Goal: Transaction & Acquisition: Purchase product/service

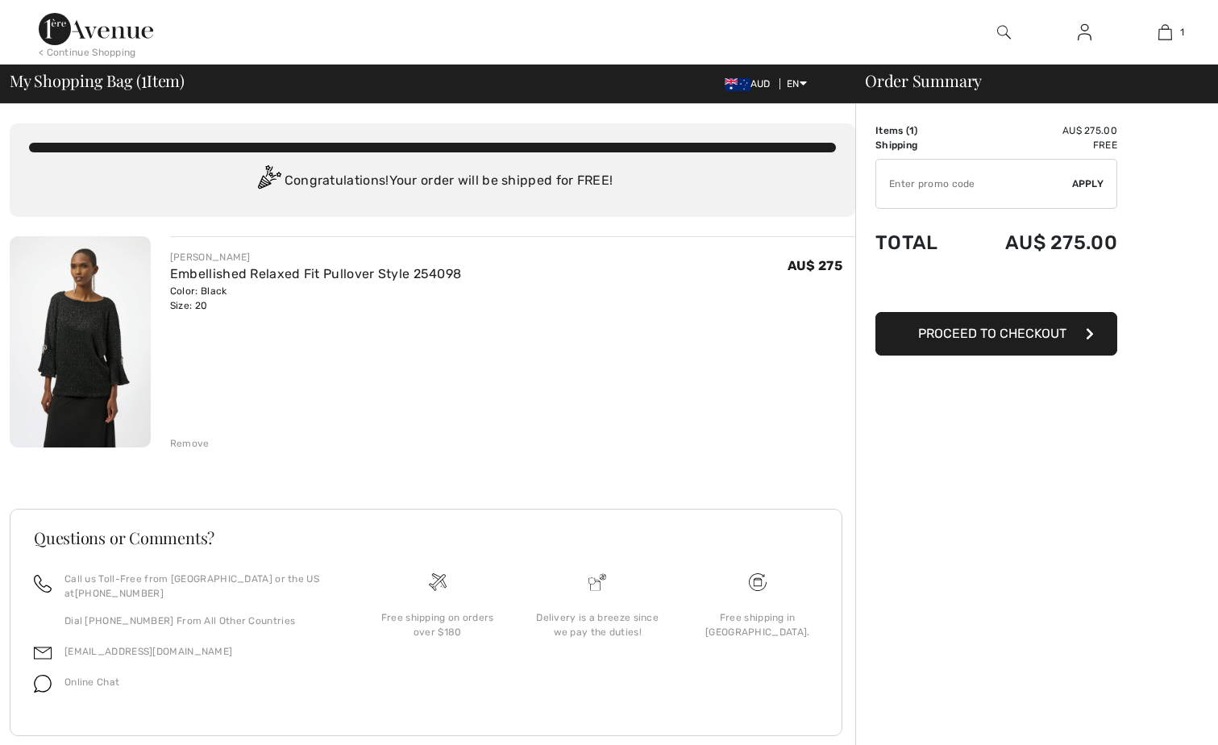
click at [952, 331] on span "Proceed to Checkout" at bounding box center [992, 333] width 148 height 15
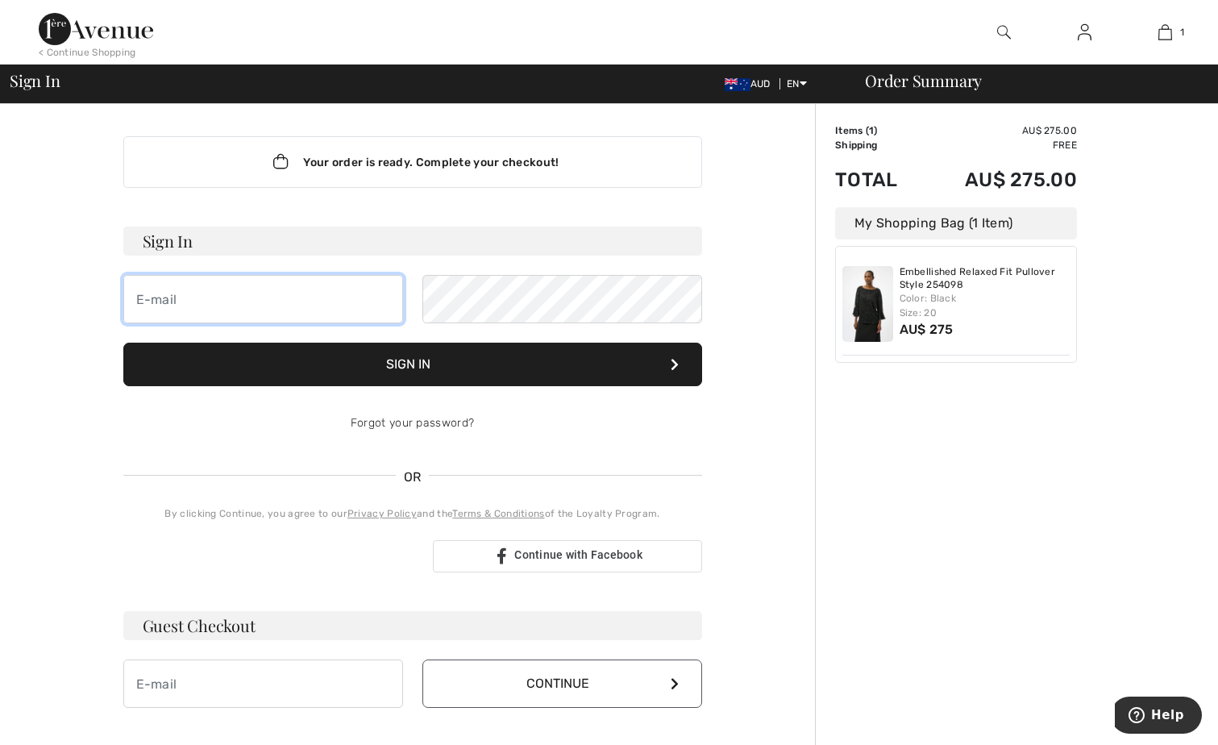
click at [201, 310] on input "email" at bounding box center [263, 299] width 280 height 48
click at [53, 394] on div "Your order is ready. Complete your checkout! Sign In Sign In Forgot your passwo…" at bounding box center [412, 565] width 805 height 923
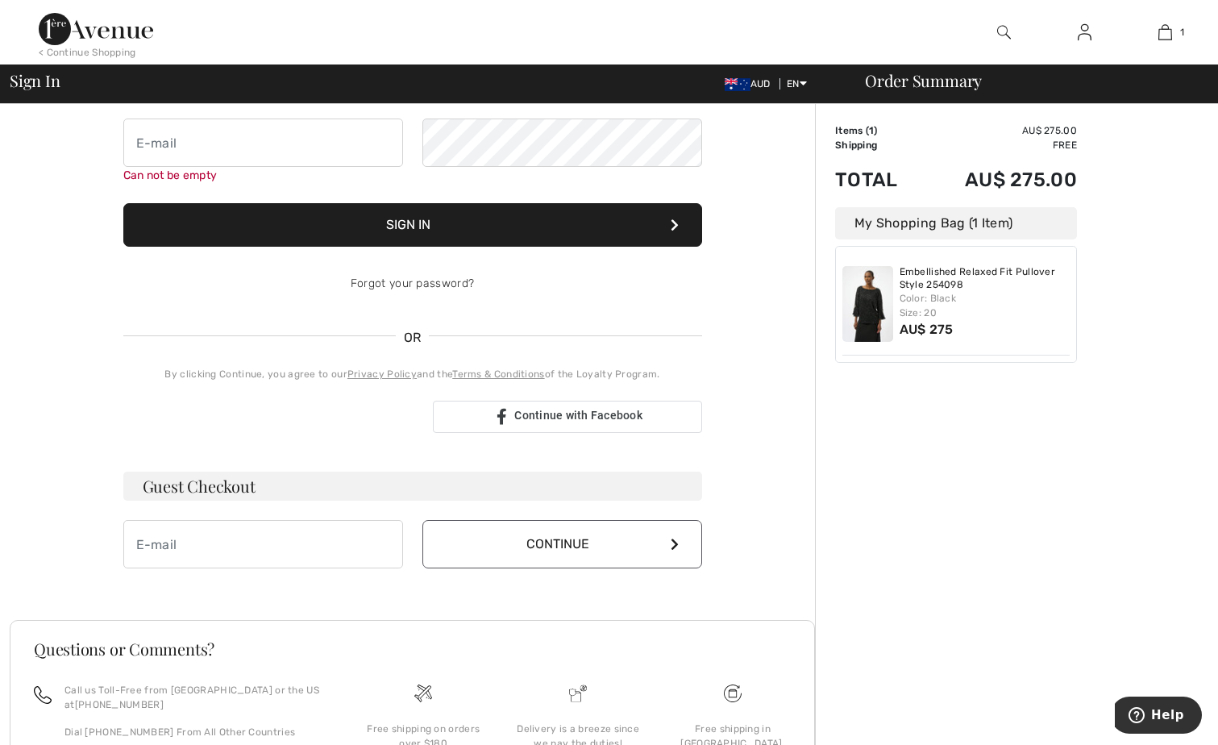
scroll to position [161, 0]
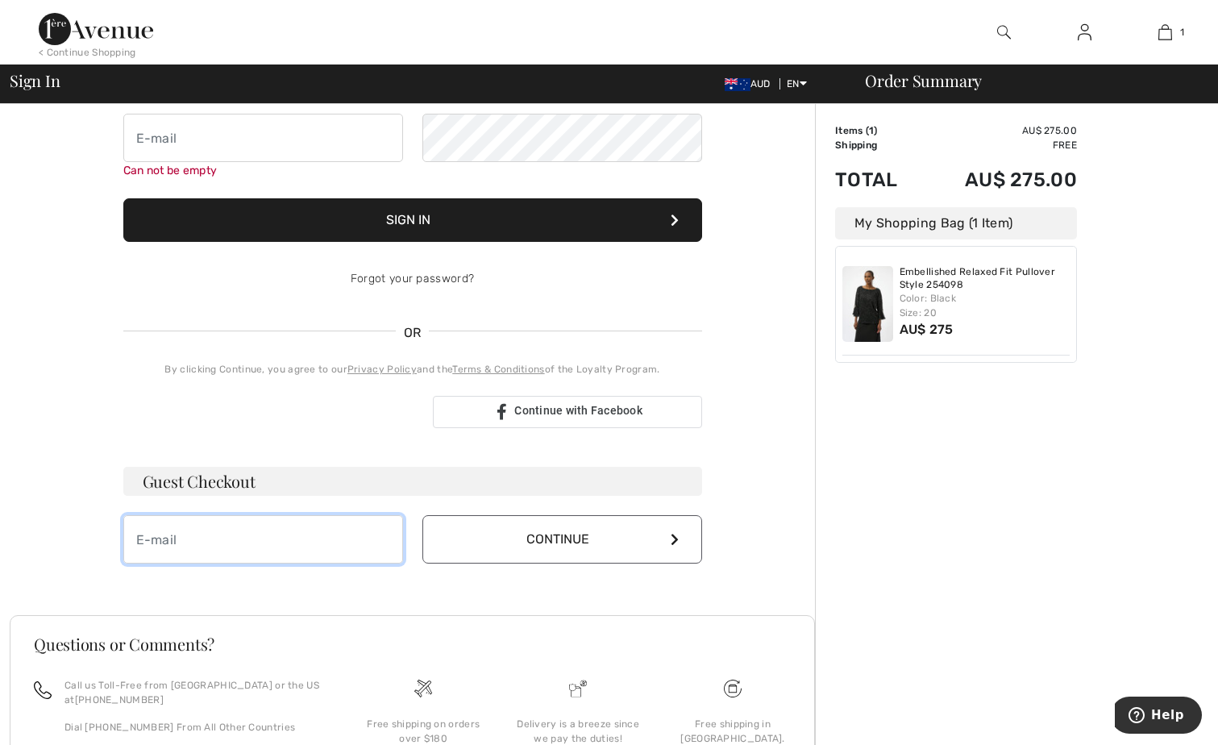
click at [216, 542] on input "email" at bounding box center [263, 539] width 280 height 48
type input "[EMAIL_ADDRESS][DOMAIN_NAME]"
click at [555, 544] on button "Continue" at bounding box center [562, 539] width 280 height 48
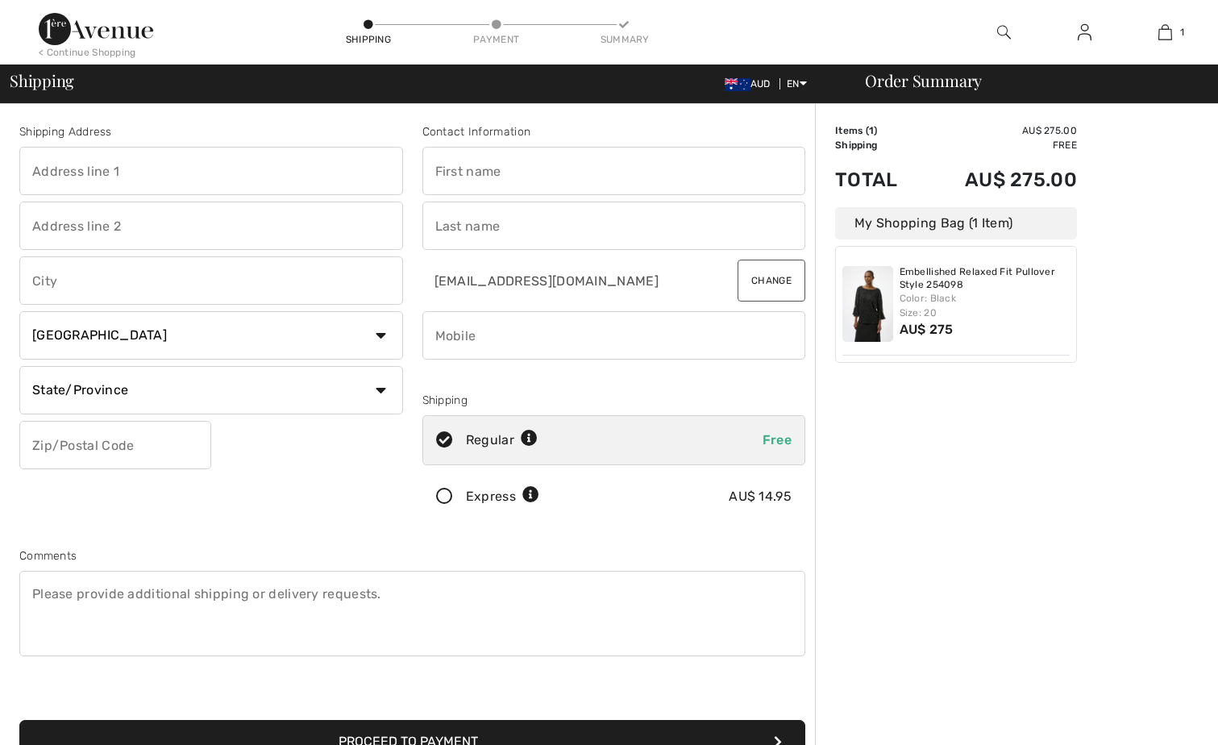
click at [167, 172] on input "text" at bounding box center [211, 171] width 384 height 48
type input "[STREET_ADDRESS]"
type input "Suggested Suburbs"
select select "AU"
type input "6055"
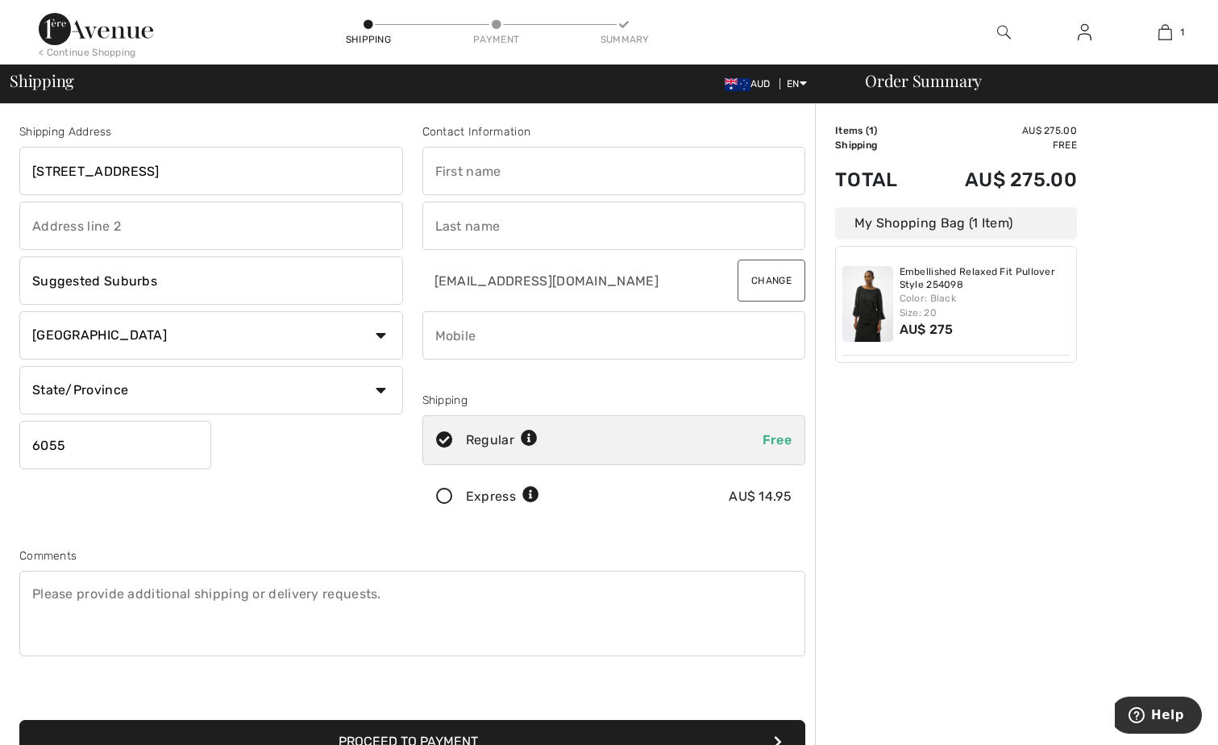
type input "[PERSON_NAME]"
type input "Lendich"
type input "0419940616"
type input "WA"
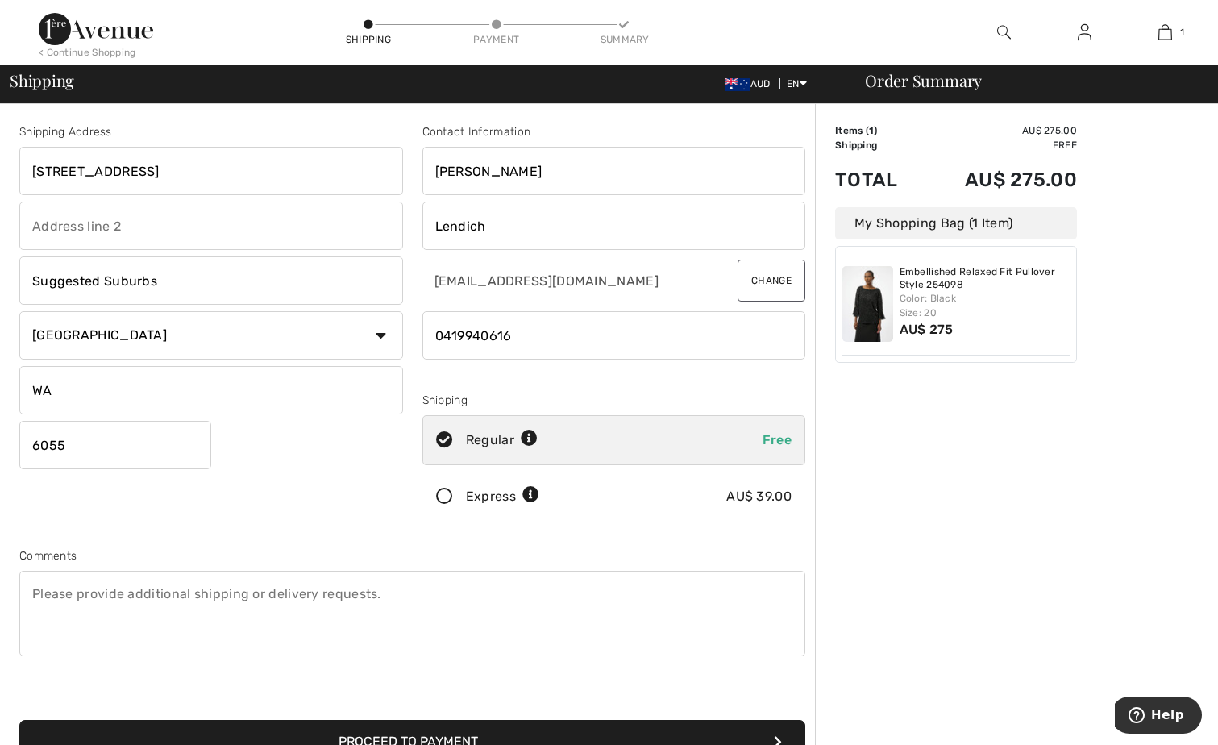
drag, startPoint x: 168, startPoint y: 168, endPoint x: 460, endPoint y: 178, distance: 292.0
click at [460, 178] on div "Shipping Address [STREET_ADDRESS] Suggested Suburbs Country [GEOGRAPHIC_DATA] […" at bounding box center [412, 434] width 805 height 698
type input "[STREET_ADDRESS]"
click at [162, 278] on input "Suggested Suburbs" at bounding box center [211, 280] width 384 height 48
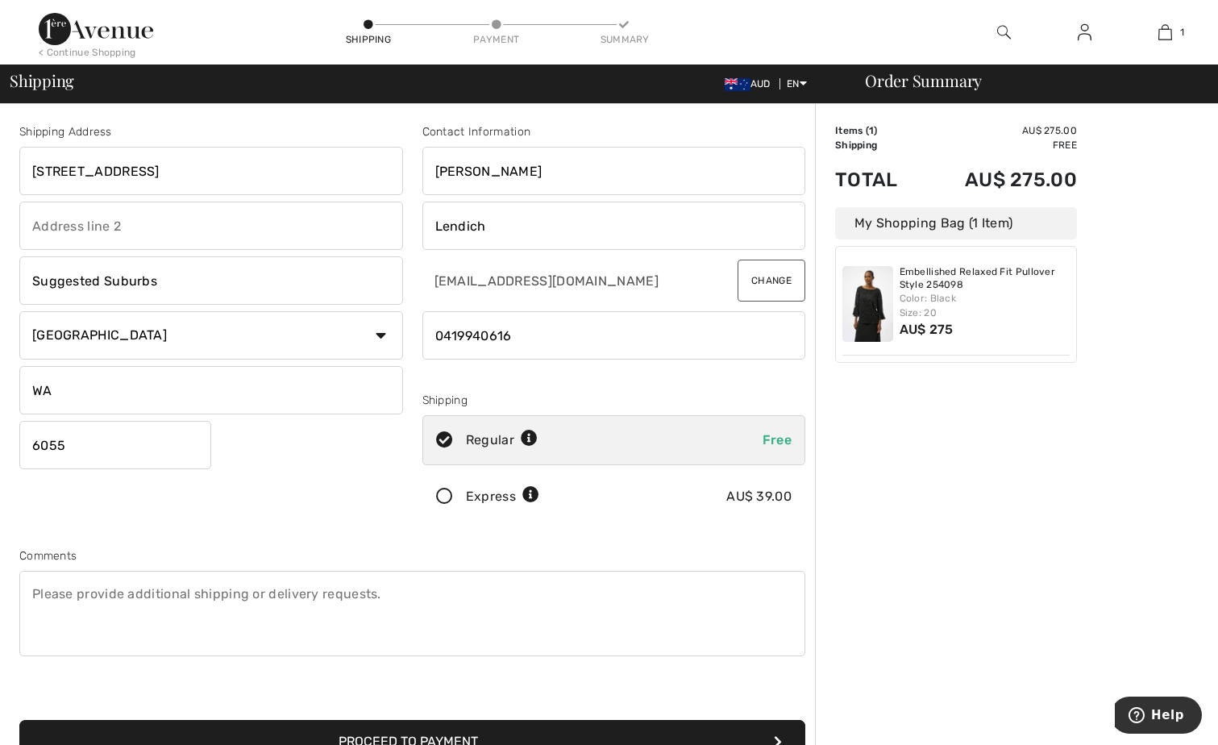
drag, startPoint x: 161, startPoint y: 276, endPoint x: 373, endPoint y: 256, distance: 213.0
click at [0, 224] on html "We value your privacy We use cookies to enhance your browsing experience, serve…" at bounding box center [609, 372] width 1218 height 745
type input "WEST"
click at [347, 181] on input "[STREET_ADDRESS]" at bounding box center [211, 171] width 384 height 48
type input "[STREET_ADDRESS]"
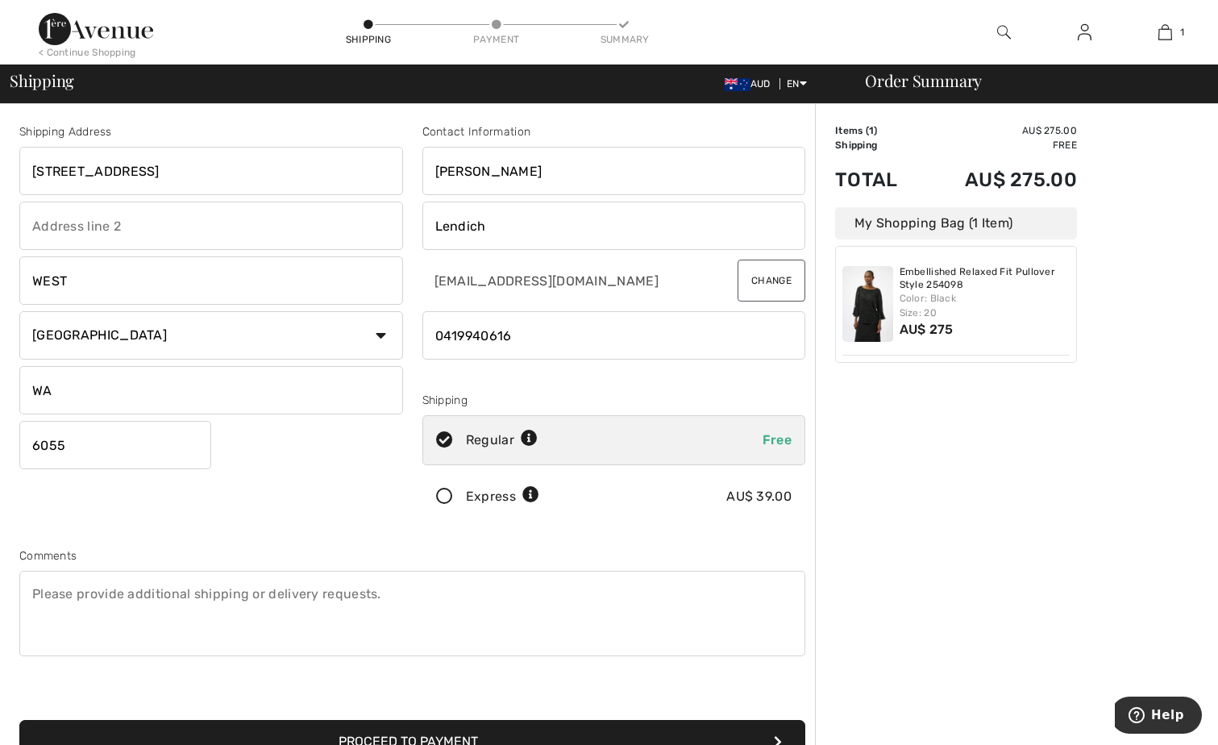
click at [318, 540] on div "Shipping Address [STREET_ADDRESS] WEST Country [GEOGRAPHIC_DATA] [GEOGRAPHIC_DA…" at bounding box center [412, 434] width 805 height 698
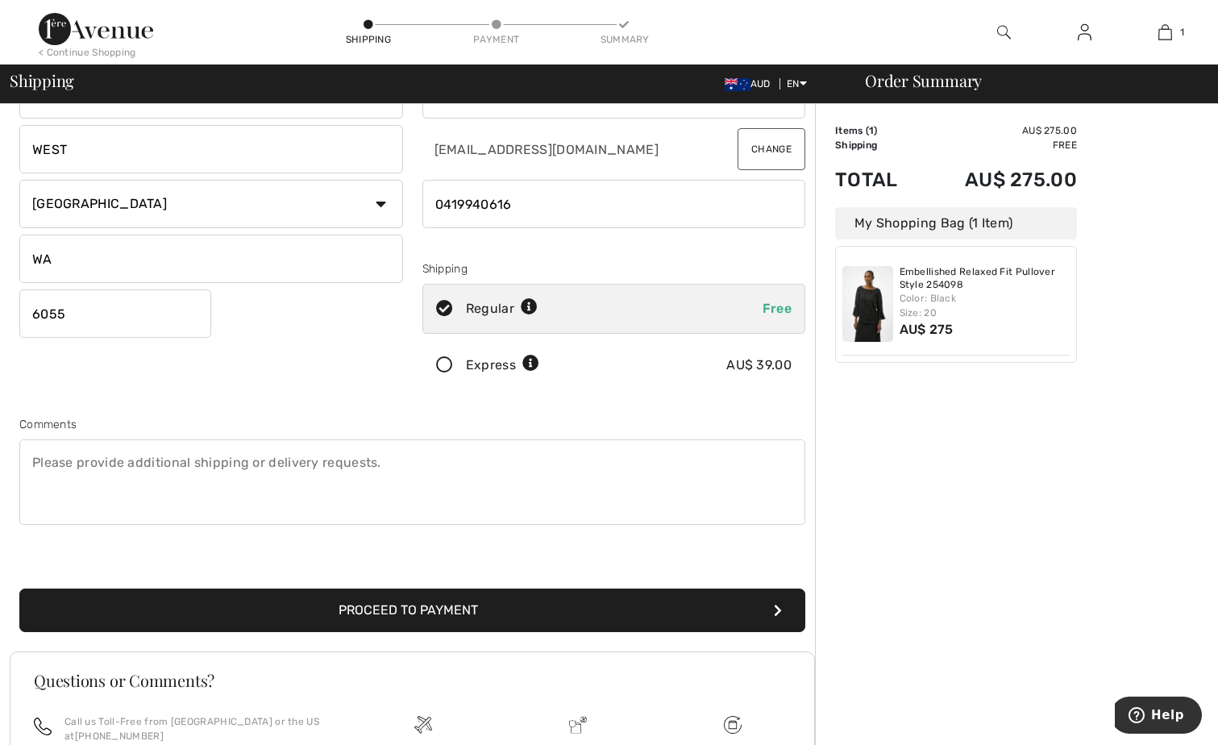
scroll to position [161, 0]
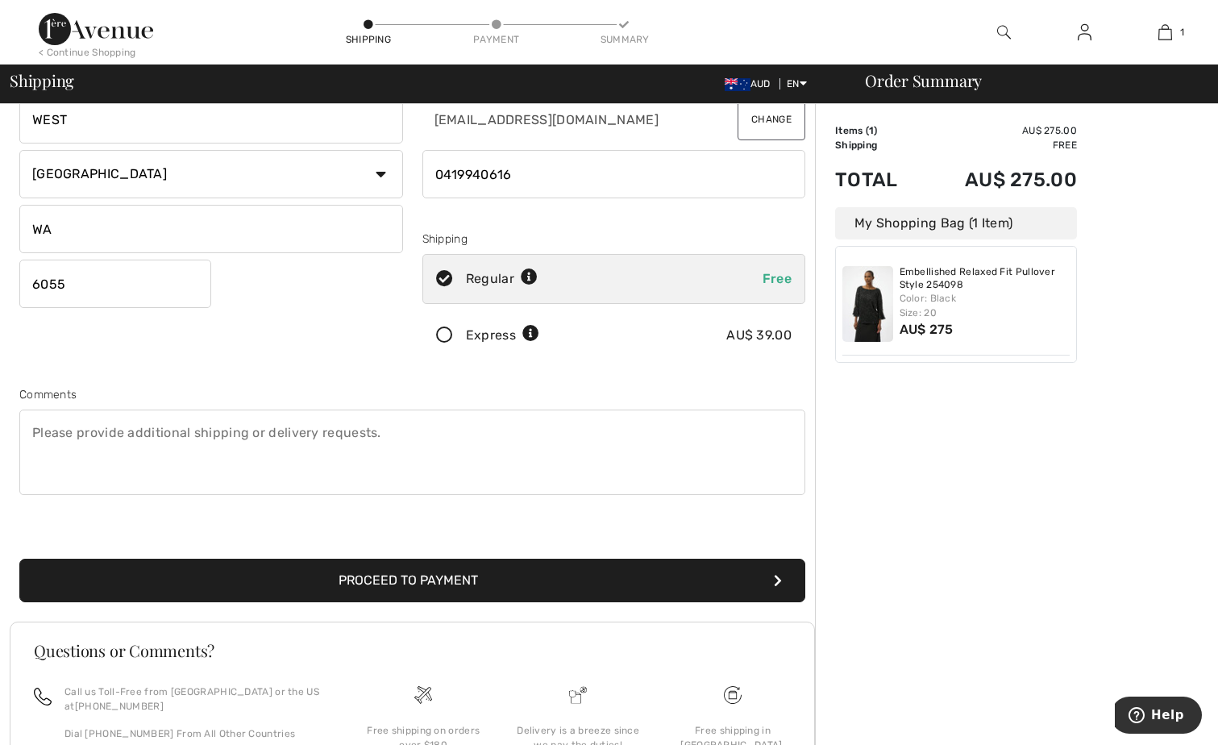
click at [529, 276] on icon at bounding box center [529, 277] width 17 height 17
radio input "true"
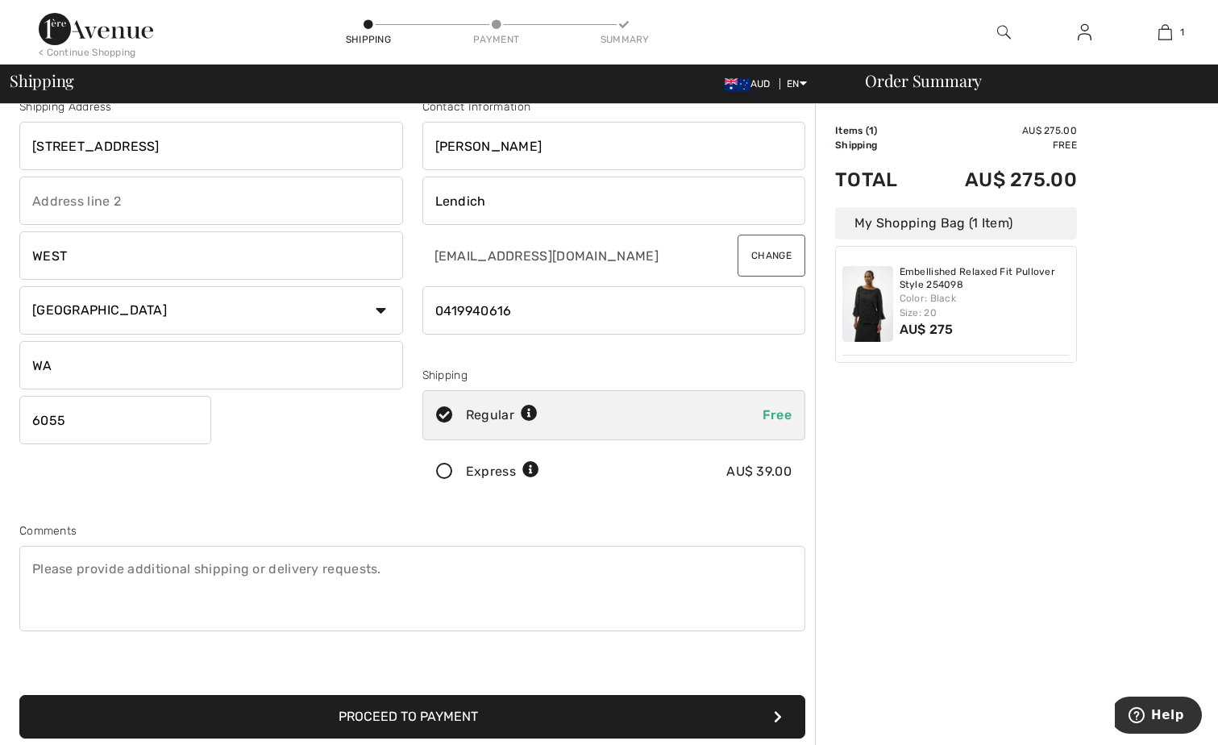
scroll to position [0, 0]
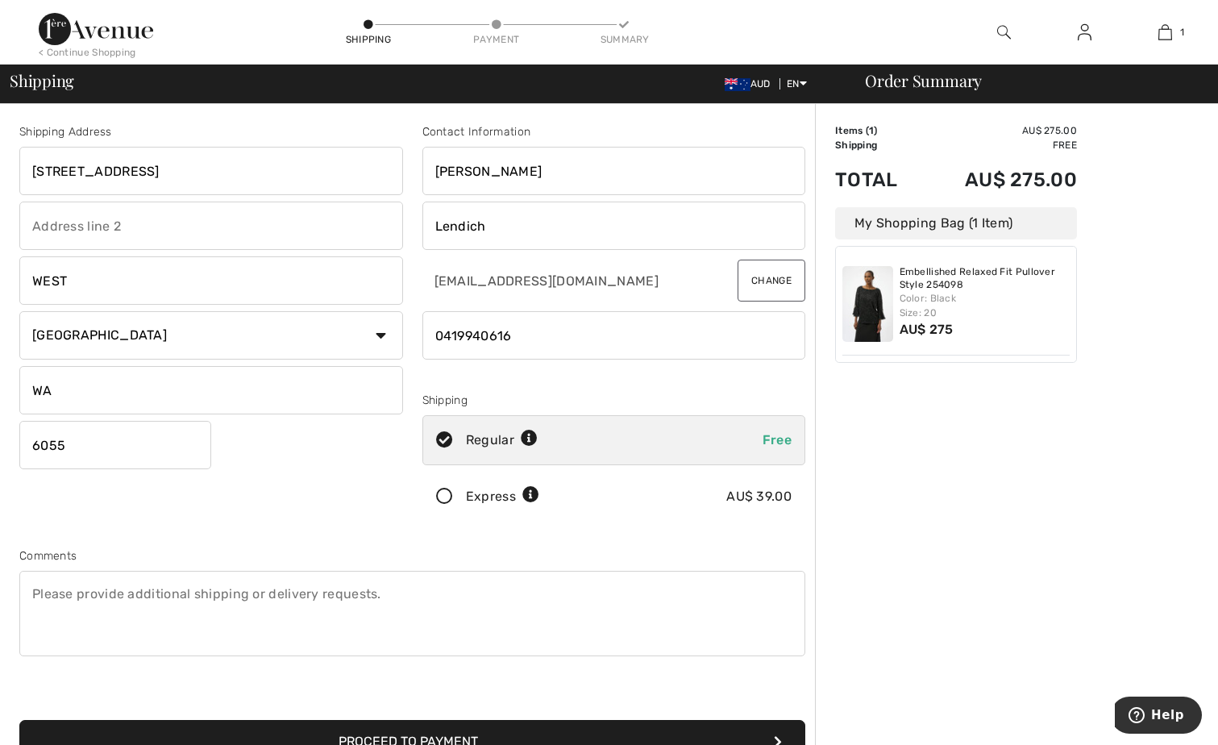
click at [448, 496] on icon at bounding box center [444, 496] width 43 height 17
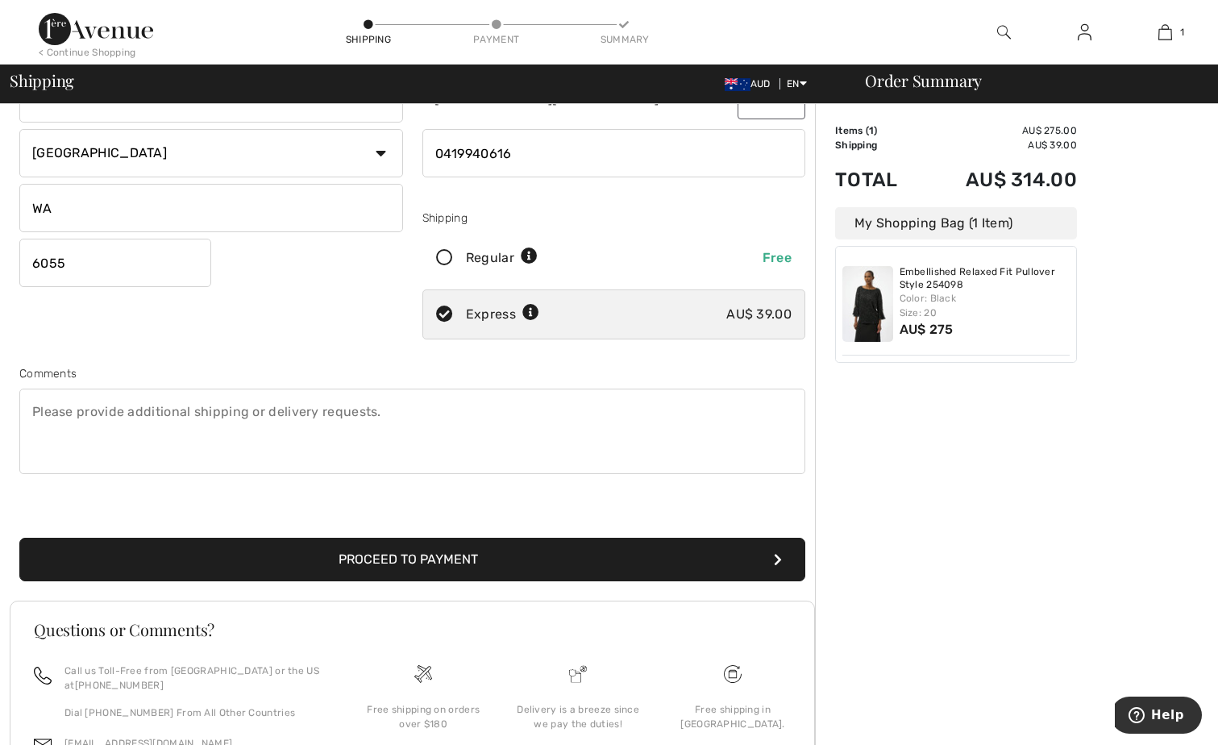
scroll to position [242, 0]
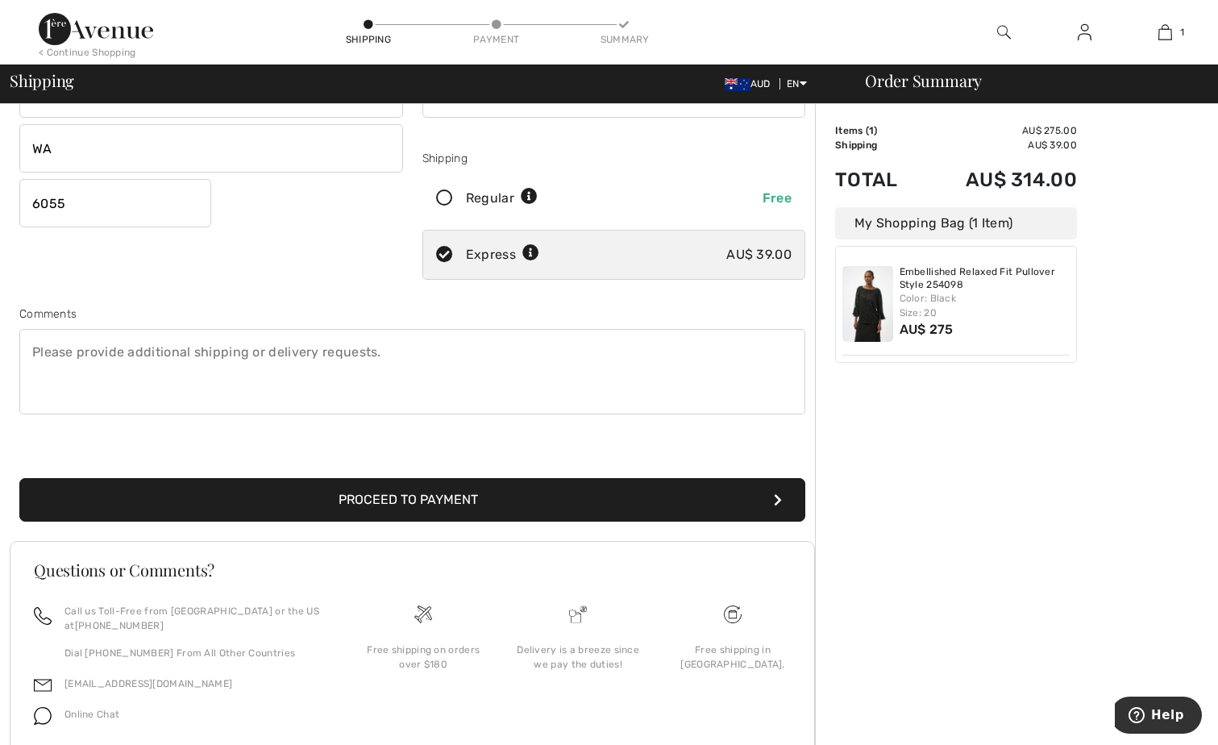
click at [77, 354] on textarea at bounding box center [412, 371] width 786 height 85
type textarea "l"
drag, startPoint x: 393, startPoint y: 361, endPoint x: 20, endPoint y: 301, distance: 377.1
click at [12, 300] on div "Shipping Address [STREET_ADDRESS] WEST Country [GEOGRAPHIC_DATA] [GEOGRAPHIC_DA…" at bounding box center [412, 192] width 805 height 698
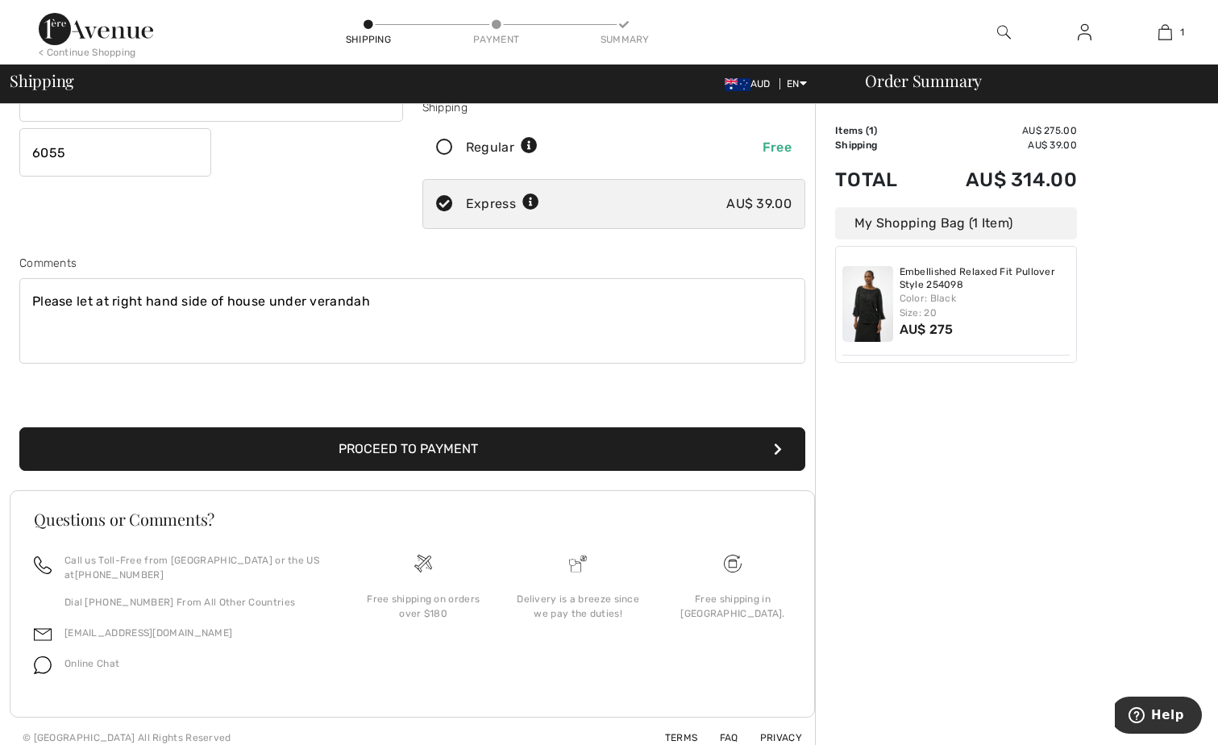
scroll to position [305, 0]
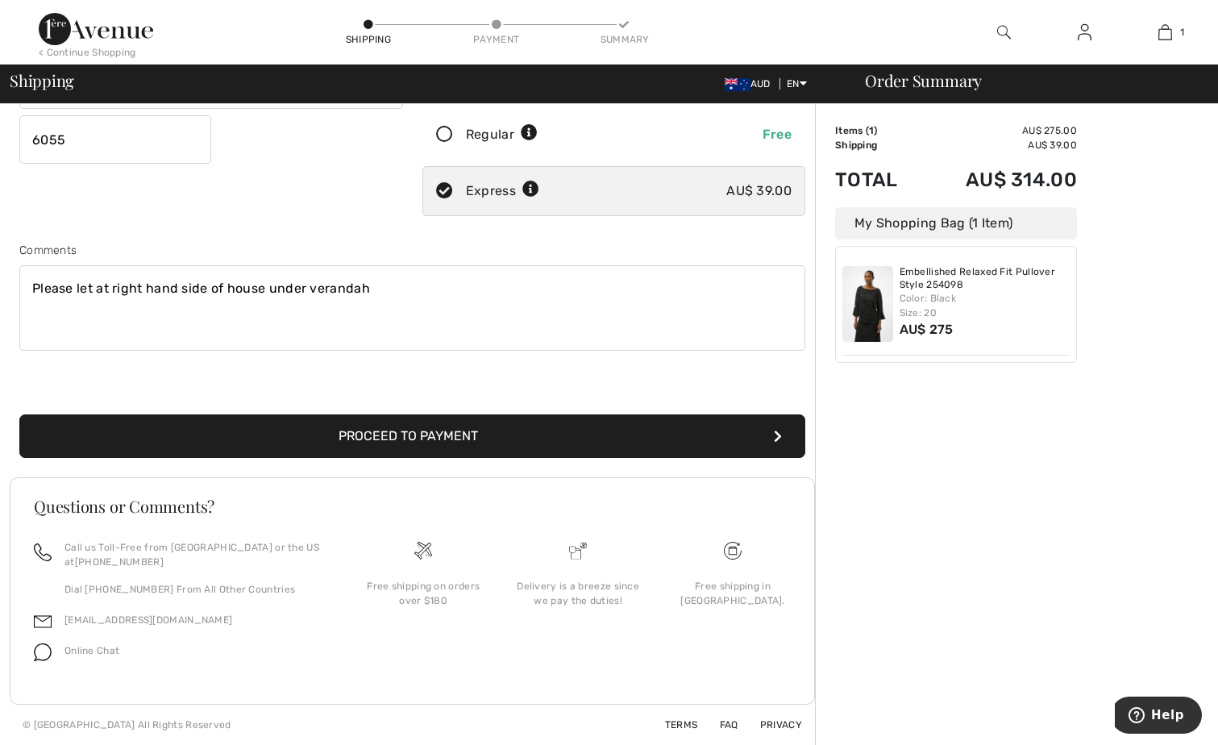
type textarea "Please let at right hand side of house under verandah"
click at [497, 443] on button "Proceed to Payment" at bounding box center [412, 436] width 786 height 44
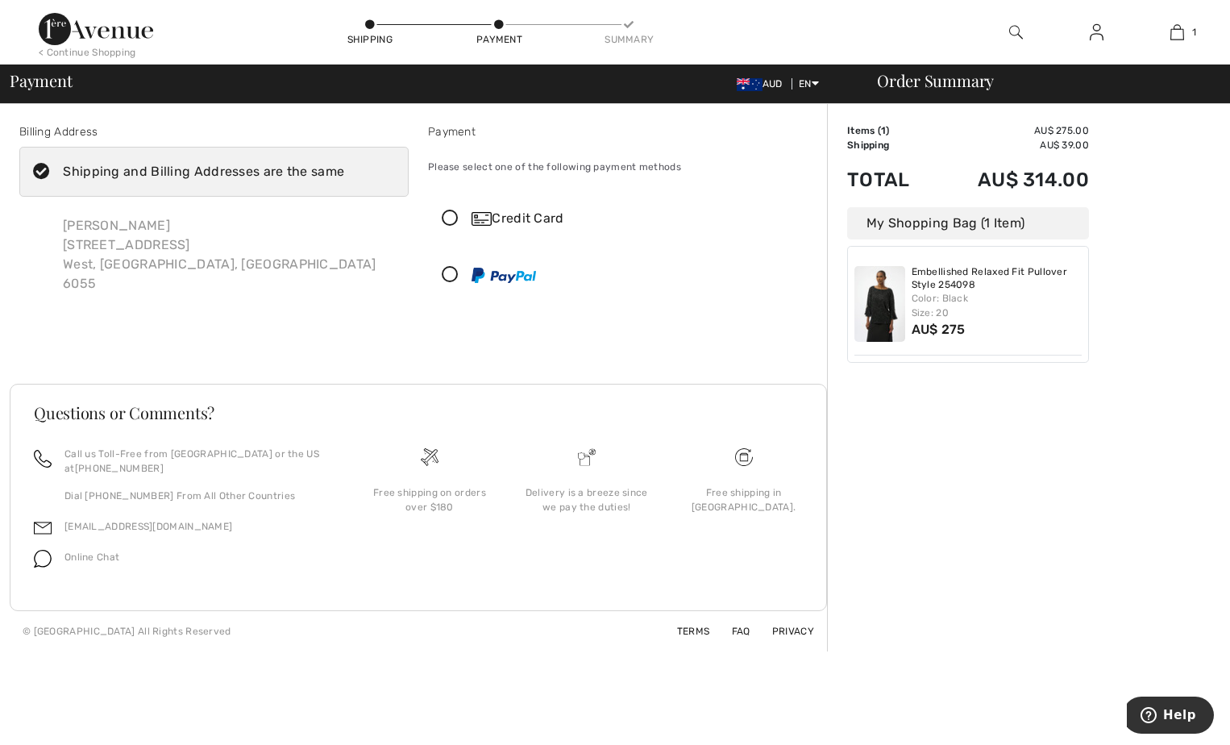
click at [452, 218] on icon at bounding box center [450, 218] width 43 height 17
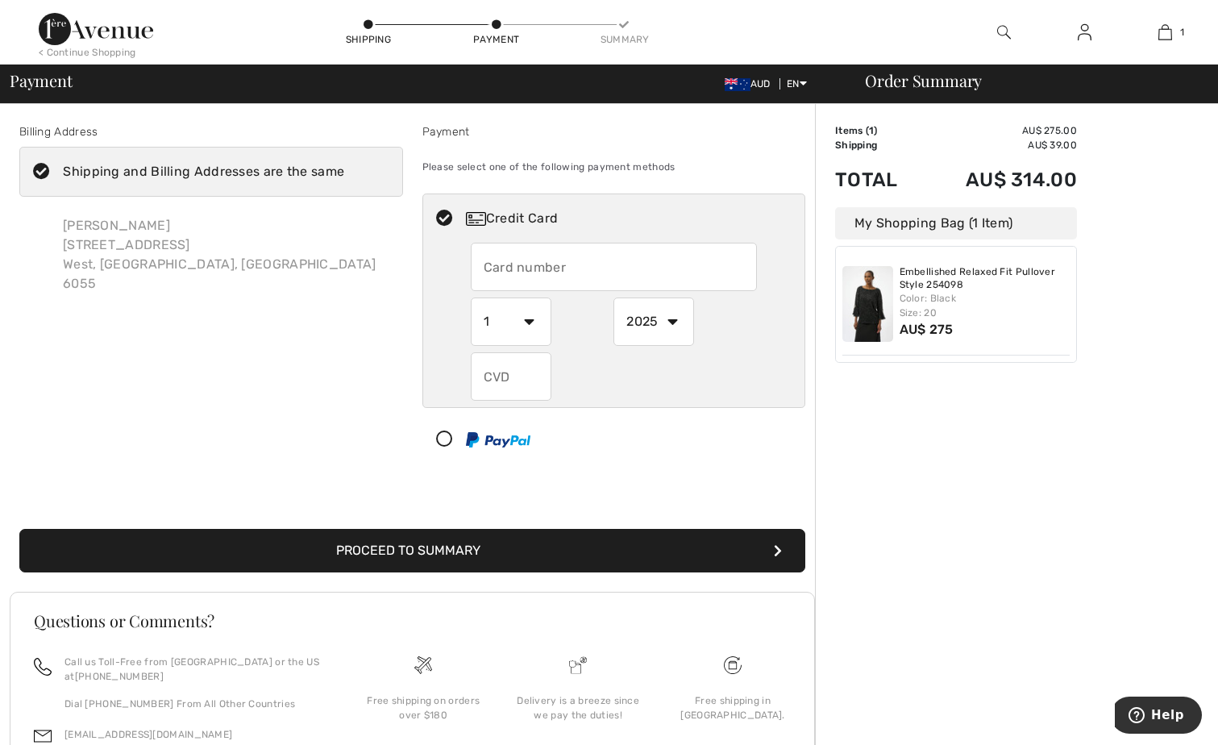
click at [501, 268] on input "text" at bounding box center [614, 267] width 286 height 48
type input "5163232008621576"
click at [526, 317] on select "1 2 3 4 5 6 7 8 9 10 11 12" at bounding box center [511, 321] width 81 height 48
select select "10"
click at [471, 297] on select "1 2 3 4 5 6 7 8 9 10 11 12" at bounding box center [511, 321] width 81 height 48
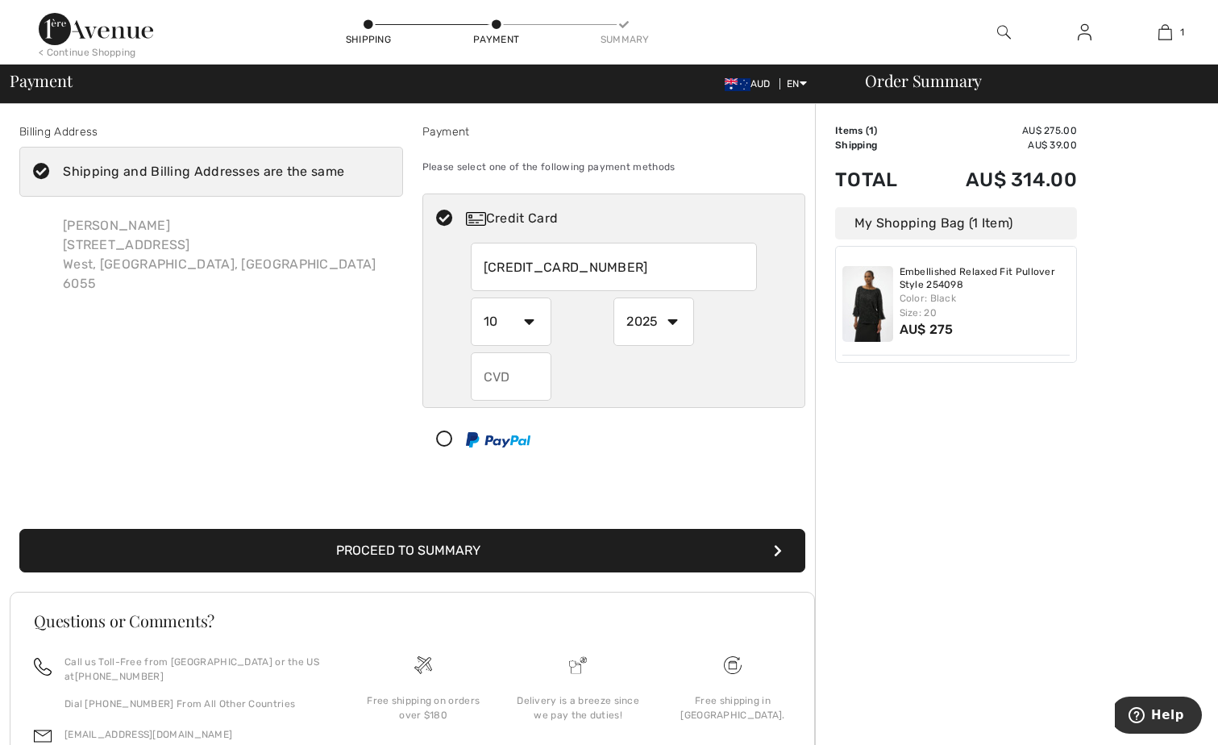
click at [655, 326] on select "2025 2026 2027 2028 2029 2030 2031 2032 2033 2034 2035" at bounding box center [653, 321] width 81 height 48
select select "2028"
click at [613, 297] on select "2025 2026 2027 2028 2029 2030 2031 2032 2033 2034 2035" at bounding box center [653, 321] width 81 height 48
click at [509, 374] on input "text" at bounding box center [511, 376] width 81 height 48
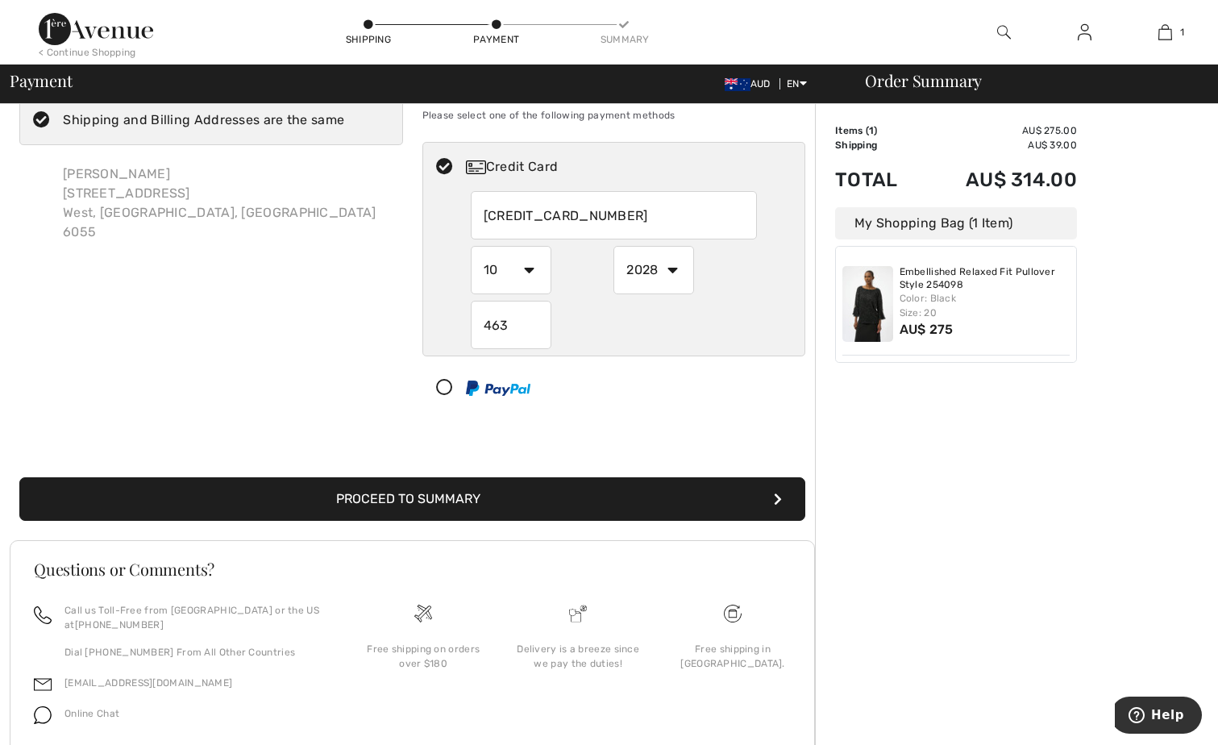
scroll to position [114, 0]
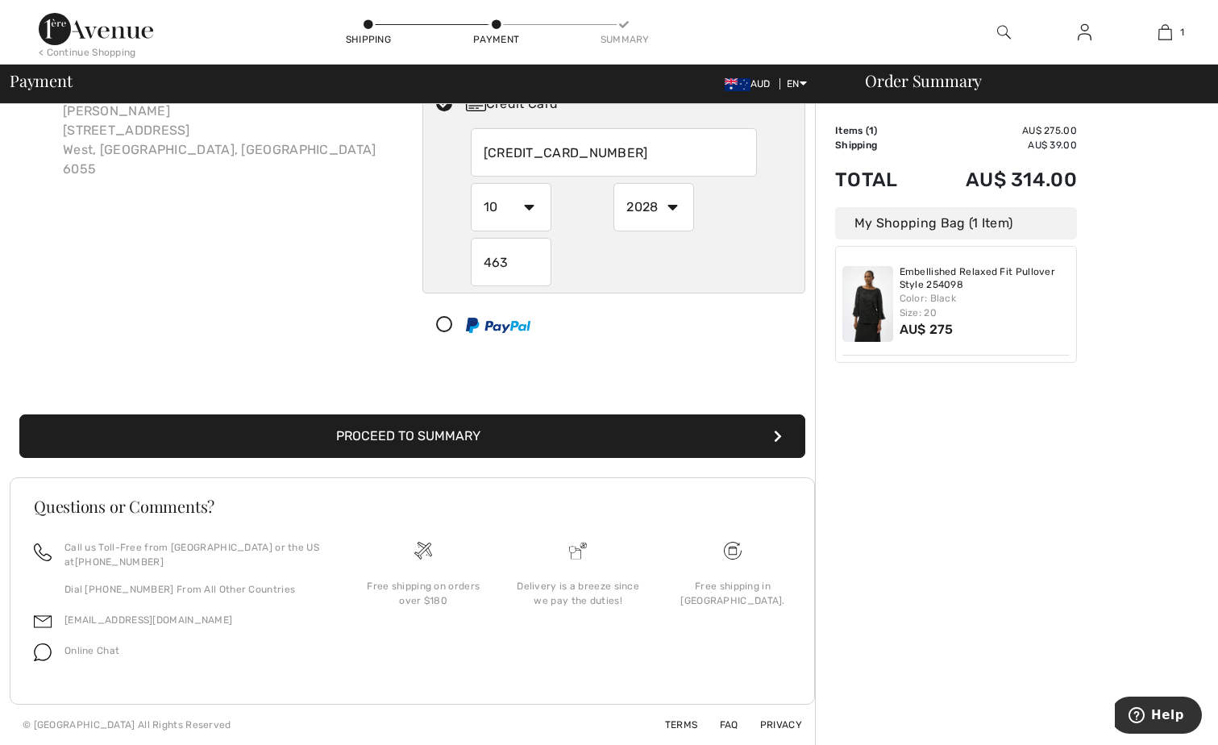
type input "463"
click at [418, 444] on button "Proceed to Summary" at bounding box center [412, 436] width 786 height 44
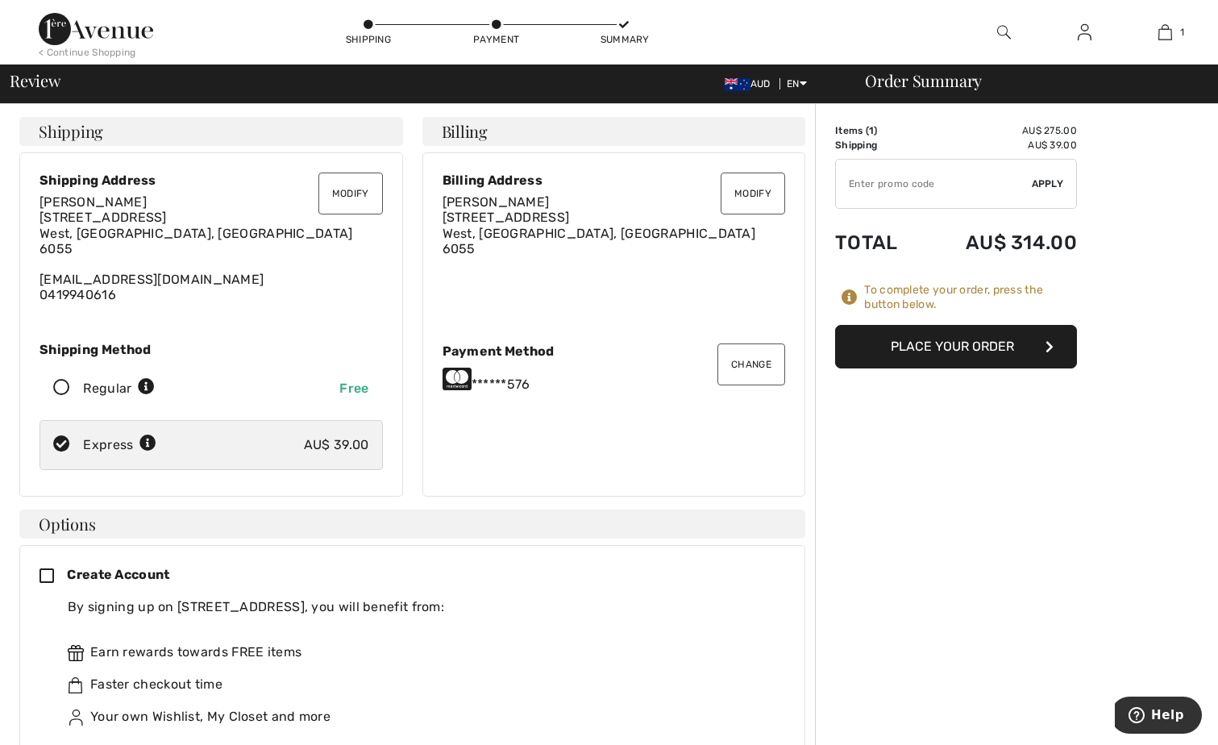
click at [961, 347] on button "Place Your Order" at bounding box center [956, 347] width 242 height 44
